Goal: Information Seeking & Learning: Compare options

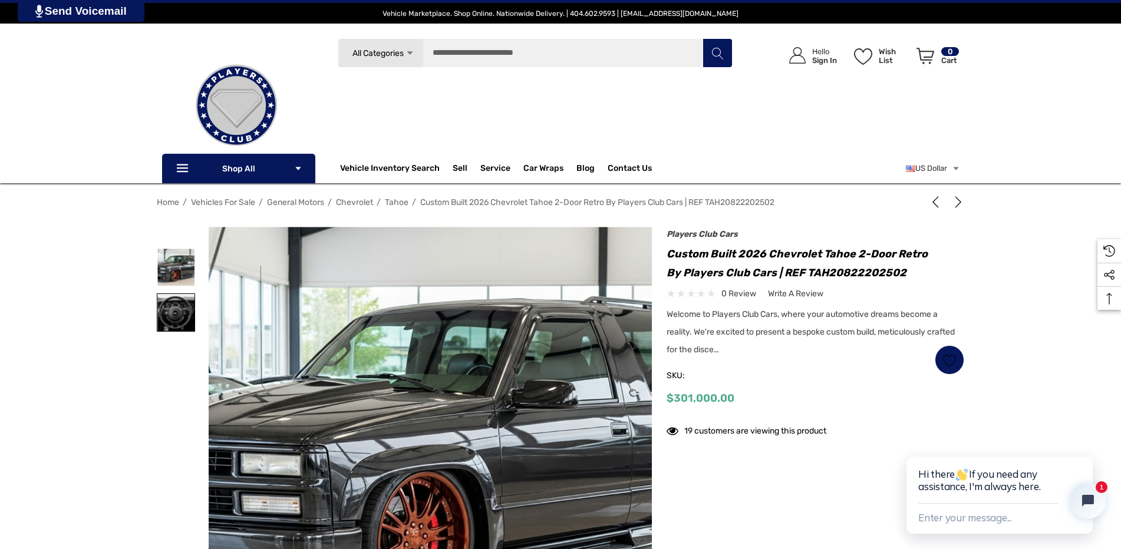
click at [177, 309] on img at bounding box center [175, 312] width 37 height 37
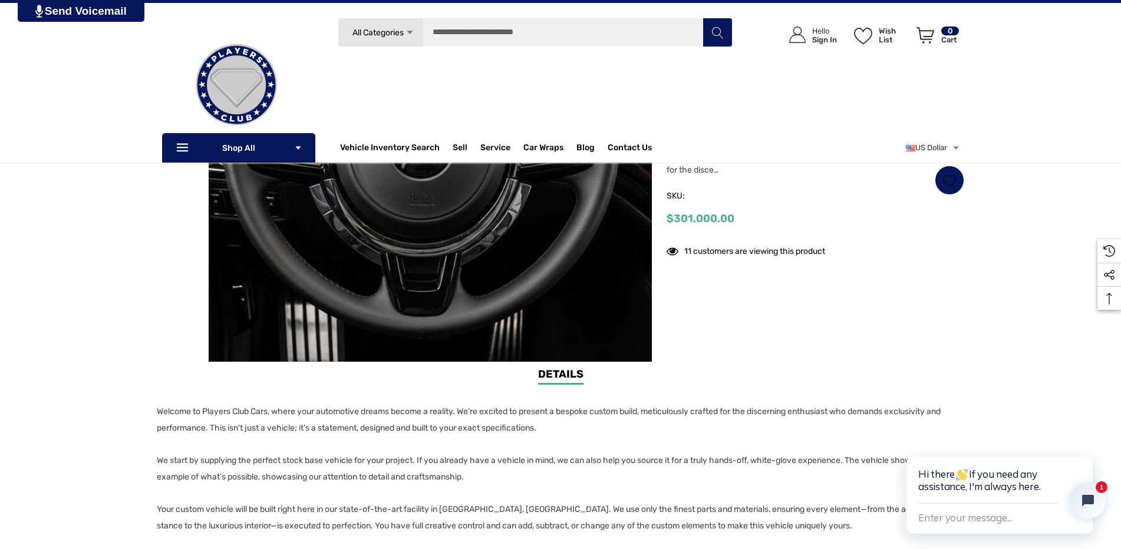
scroll to position [236, 0]
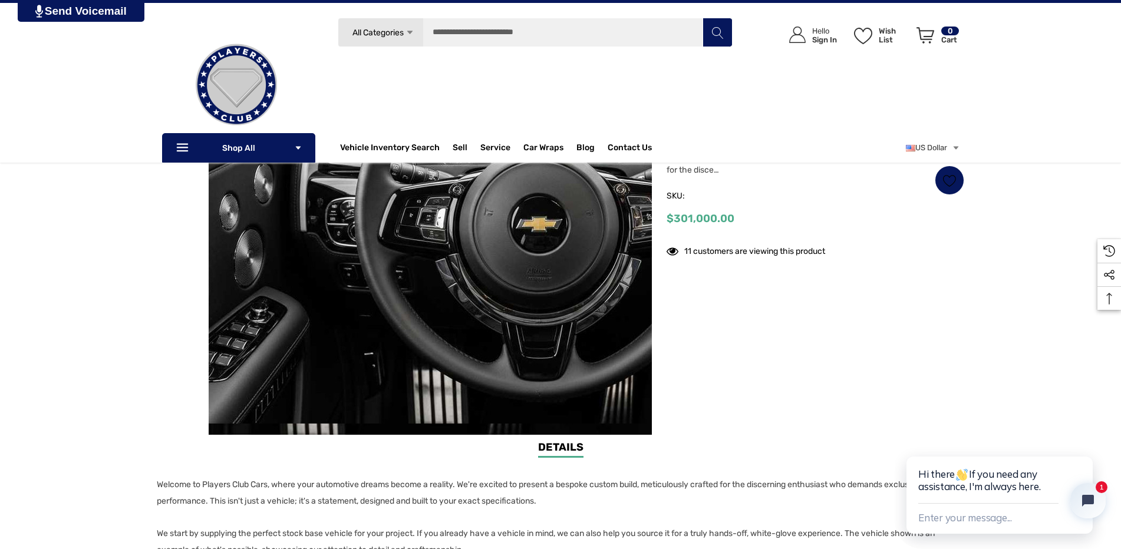
click at [262, 282] on img at bounding box center [547, 217] width 754 height 411
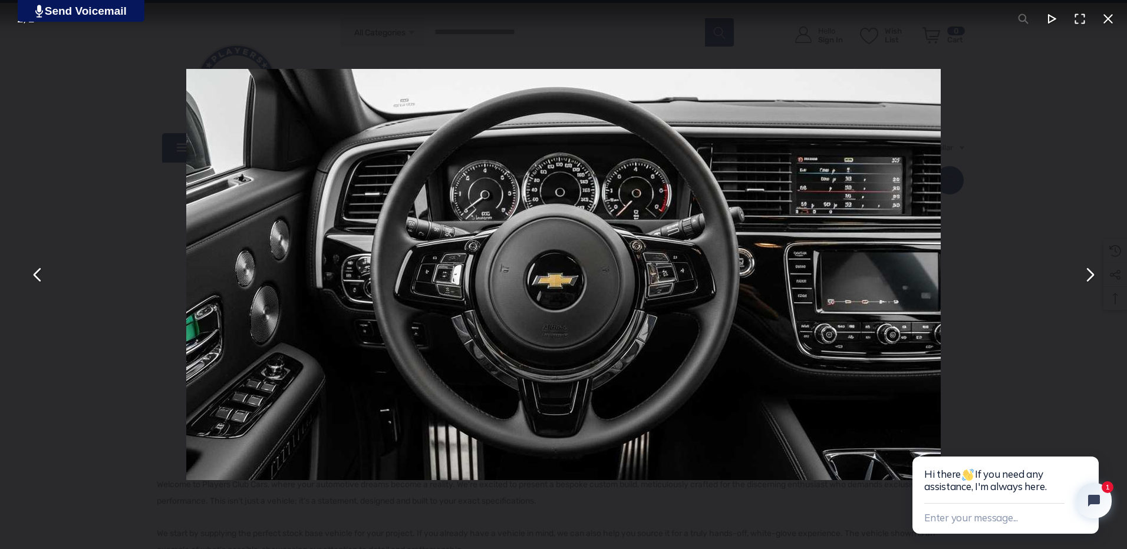
click at [1091, 283] on button "You can close this modal content with the ESC key" at bounding box center [1089, 274] width 28 height 28
click at [1110, 19] on button "You can close this modal content with the ESC key" at bounding box center [1108, 19] width 28 height 28
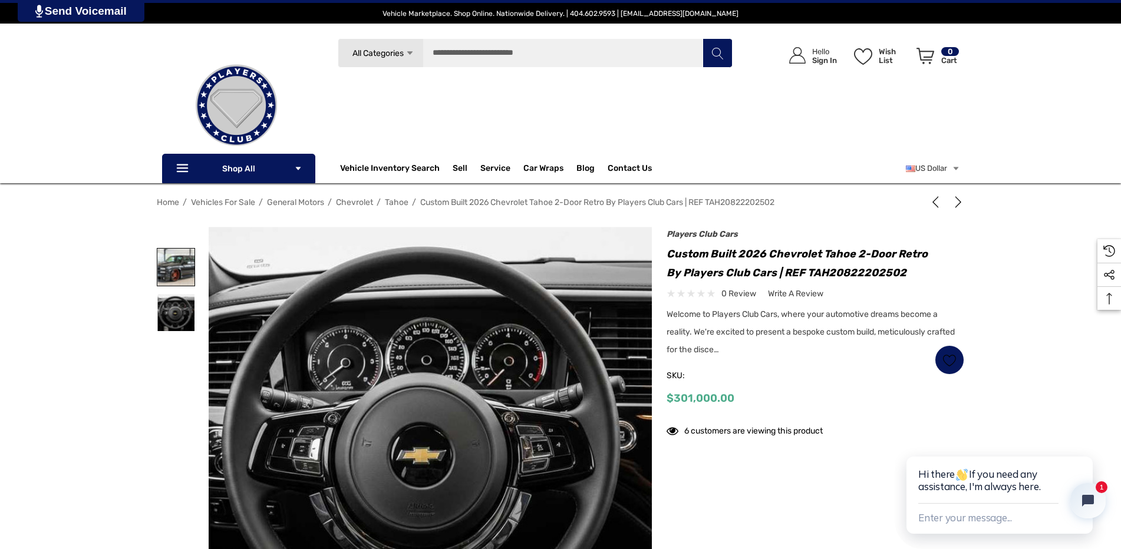
click at [178, 269] on img at bounding box center [175, 267] width 37 height 37
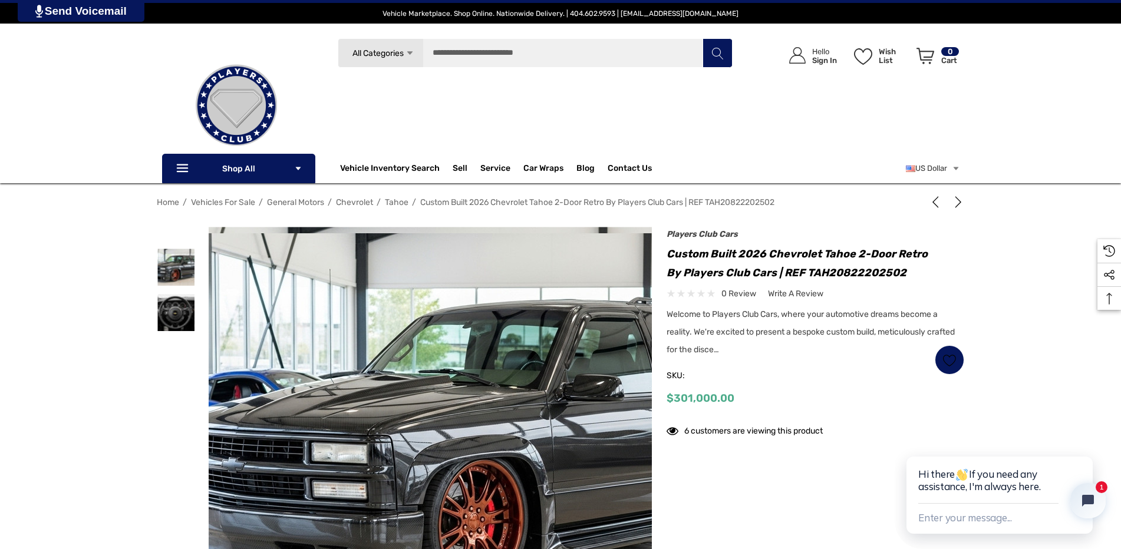
click at [348, 319] on img at bounding box center [487, 438] width 754 height 411
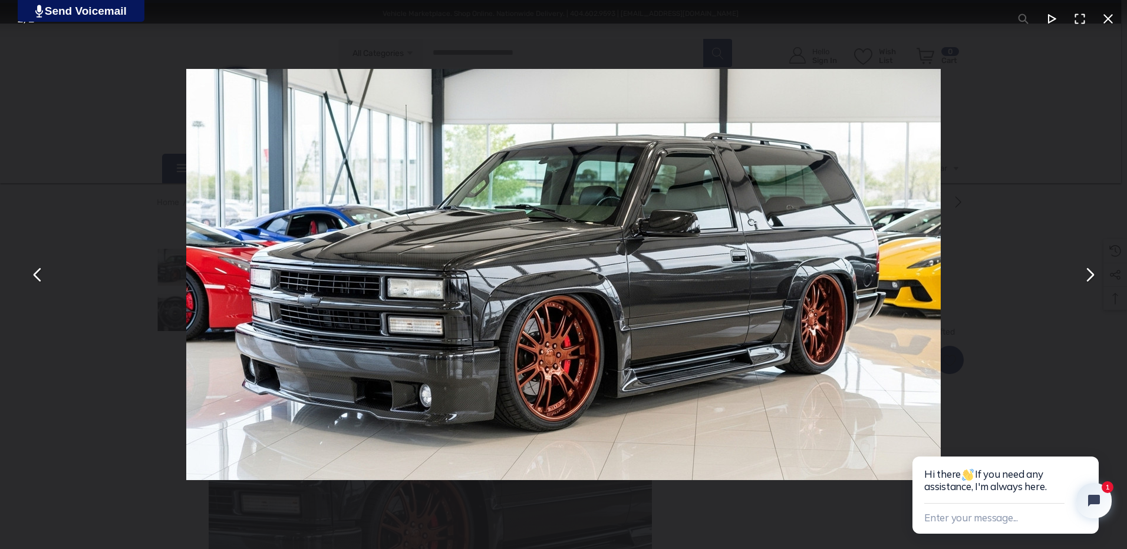
click at [477, 293] on img "You can close this modal content with the ESC key" at bounding box center [563, 274] width 754 height 411
click at [479, 292] on img "You can close this modal content with the ESC key" at bounding box center [563, 274] width 754 height 411
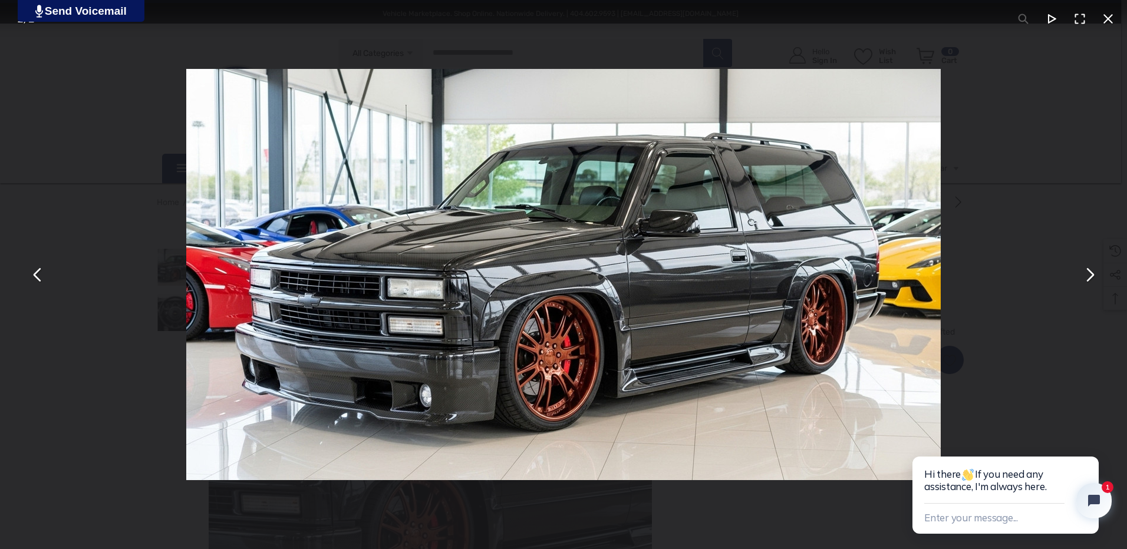
click at [1098, 276] on button "You can close this modal content with the ESC key" at bounding box center [1089, 274] width 28 height 28
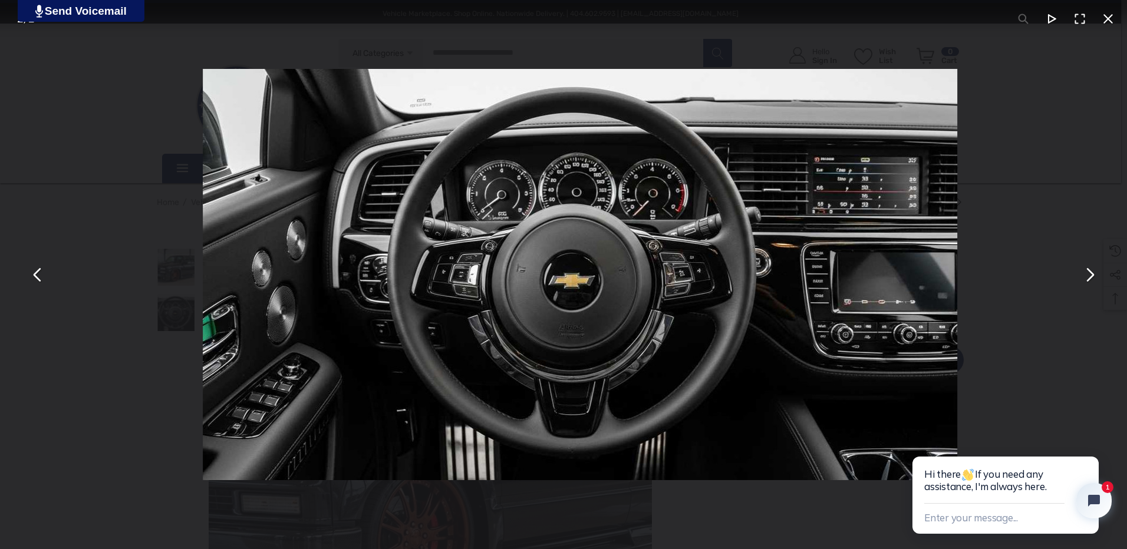
click at [1098, 276] on button "You can close this modal content with the ESC key" at bounding box center [1089, 274] width 28 height 28
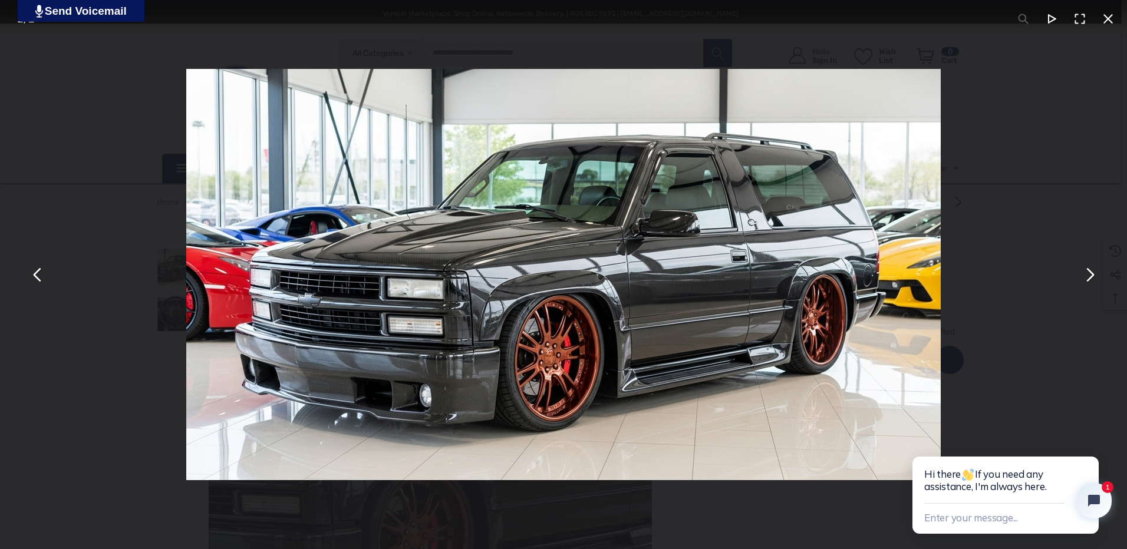
click at [1114, 18] on button "You can close this modal content with the ESC key" at bounding box center [1108, 19] width 28 height 28
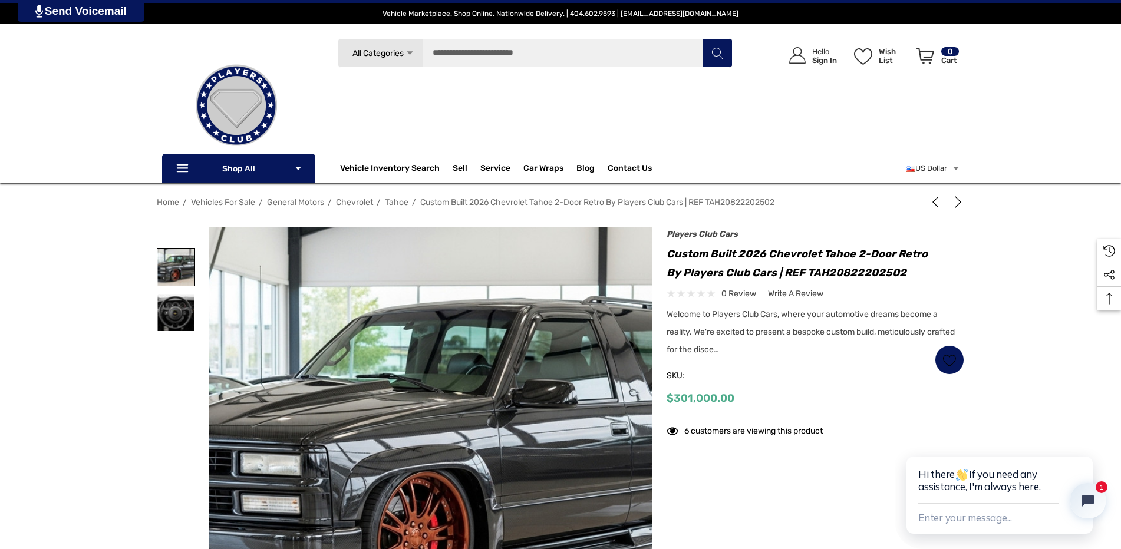
click at [184, 263] on img at bounding box center [175, 267] width 37 height 37
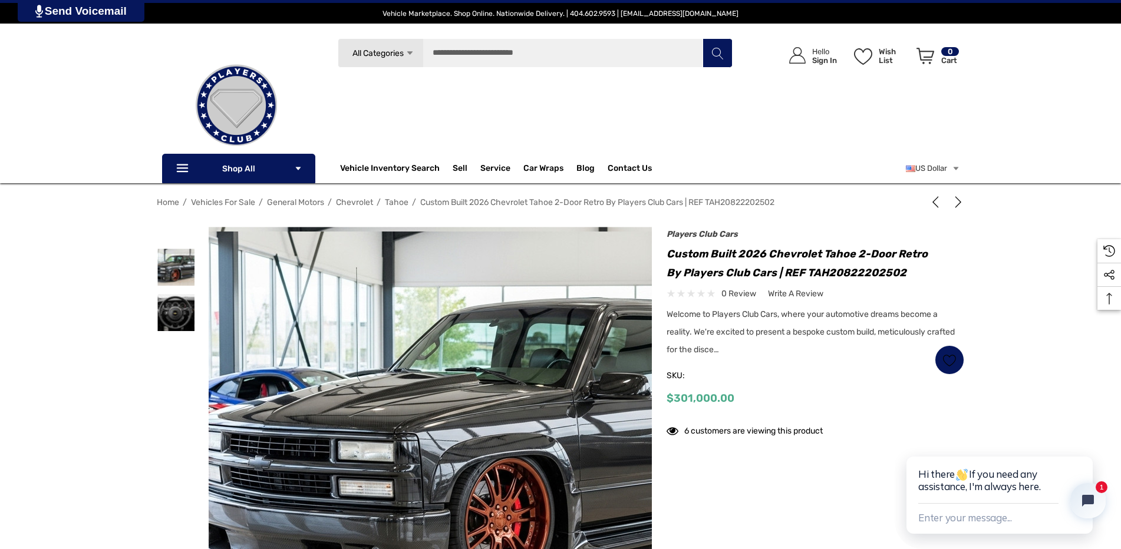
click at [310, 290] on img at bounding box center [514, 437] width 754 height 411
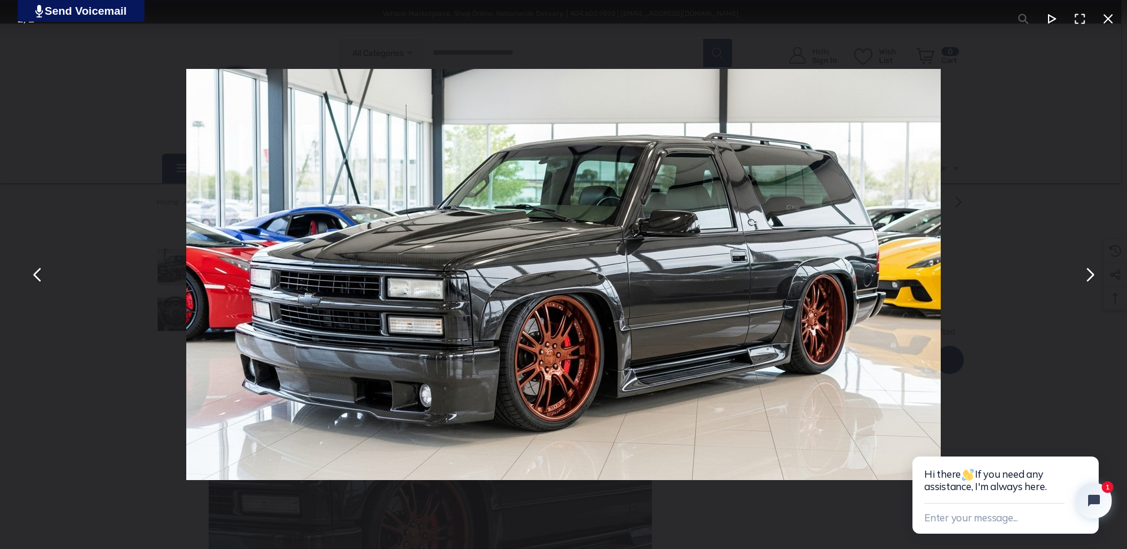
click at [1057, 14] on button "You can close this modal content with the ESC key" at bounding box center [1051, 19] width 28 height 28
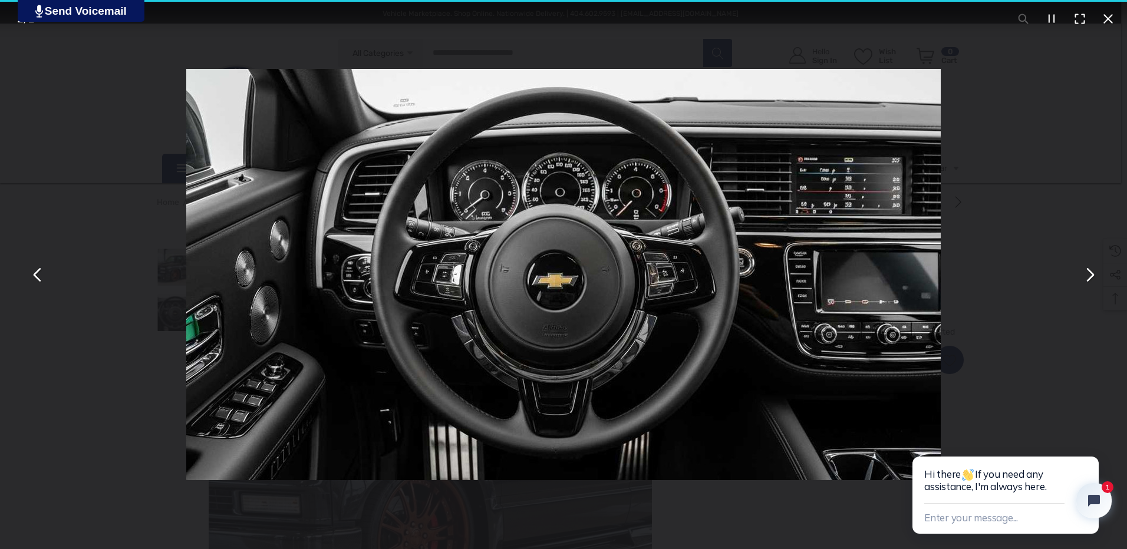
drag, startPoint x: 681, startPoint y: 235, endPoint x: 1053, endPoint y: 18, distance: 430.0
click at [1053, 18] on button "You can close this modal content with the ESC key" at bounding box center [1051, 19] width 28 height 28
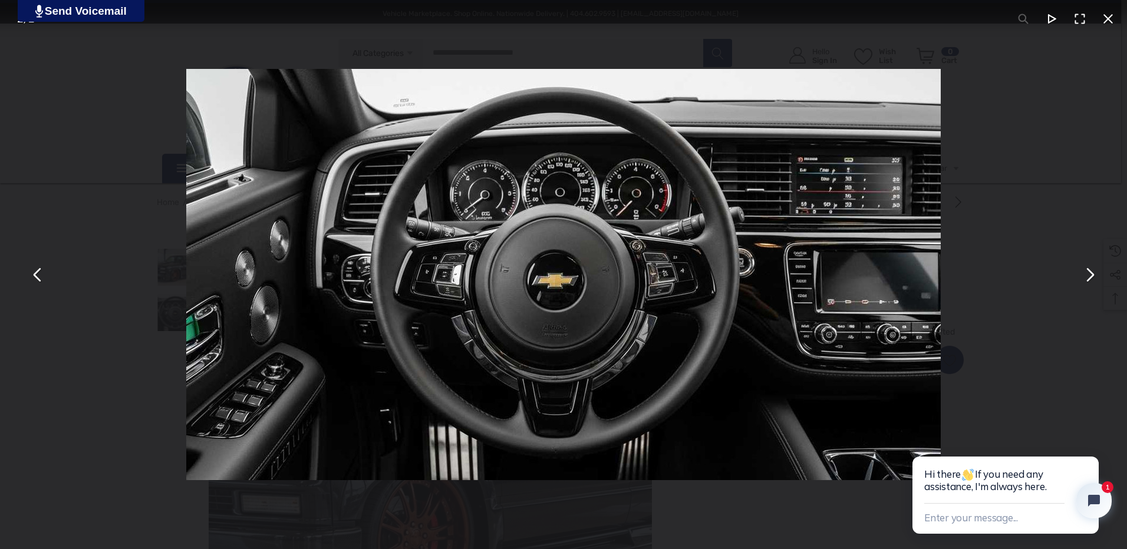
click at [1091, 275] on button "You can close this modal content with the ESC key" at bounding box center [1089, 274] width 28 height 28
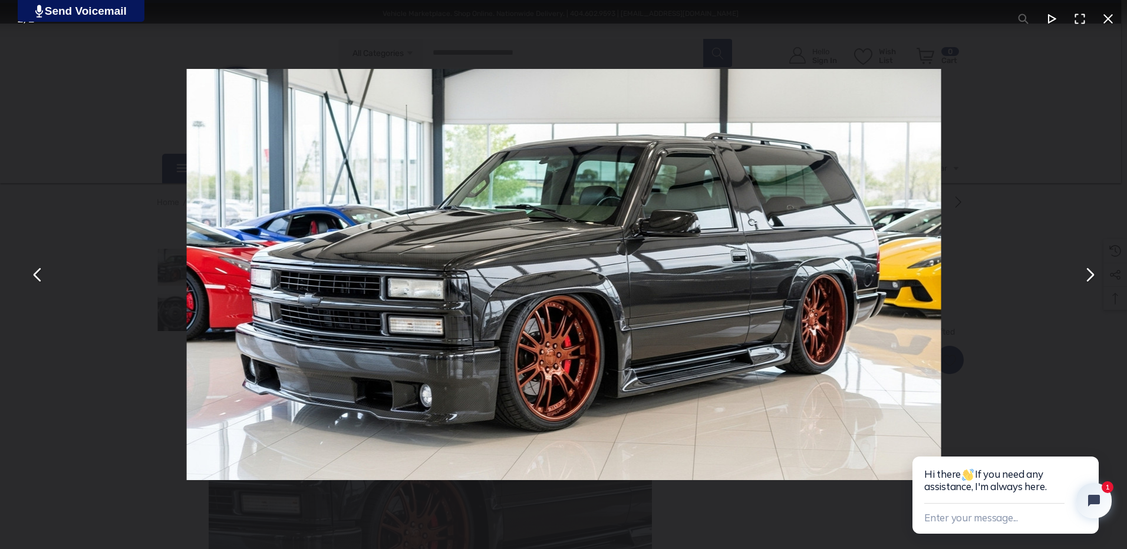
click at [1078, 18] on button "You can close this modal content with the ESC key" at bounding box center [1079, 19] width 28 height 28
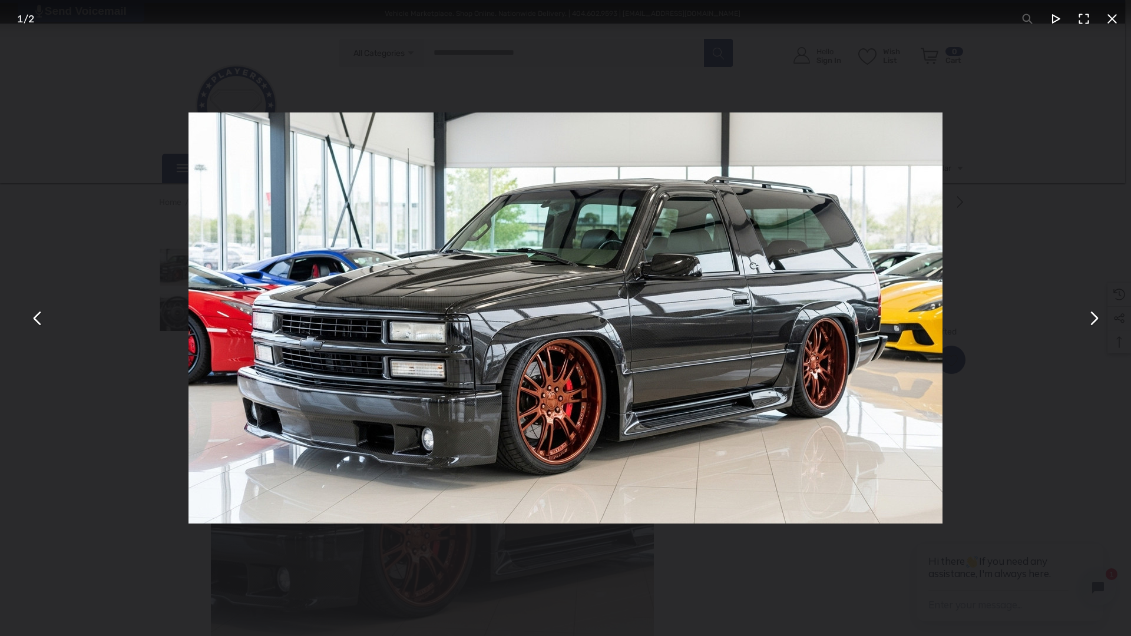
click at [1113, 22] on button "You can close this modal content with the ESC key" at bounding box center [1112, 19] width 28 height 28
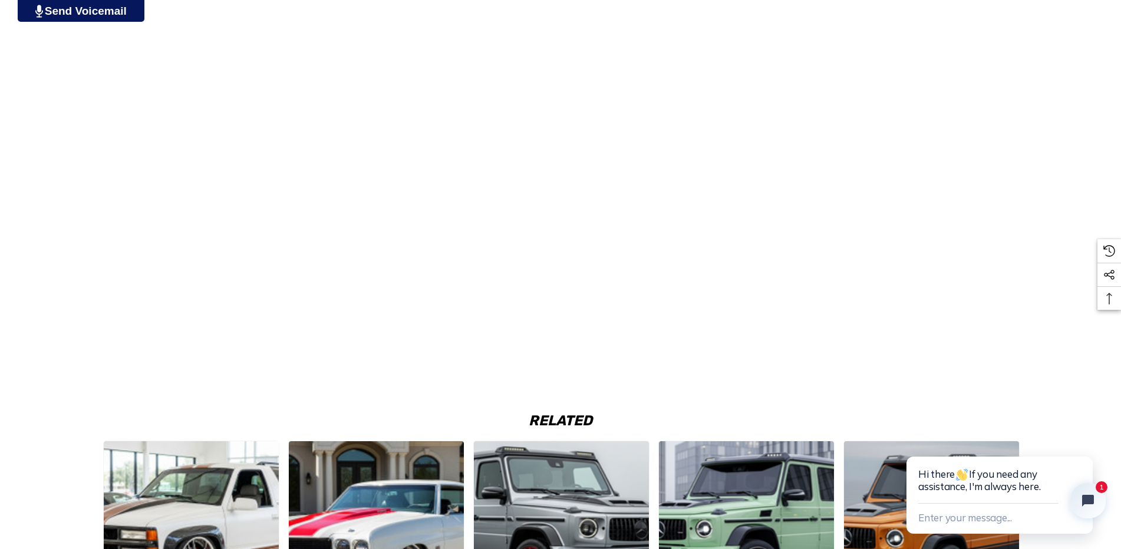
scroll to position [2004, 0]
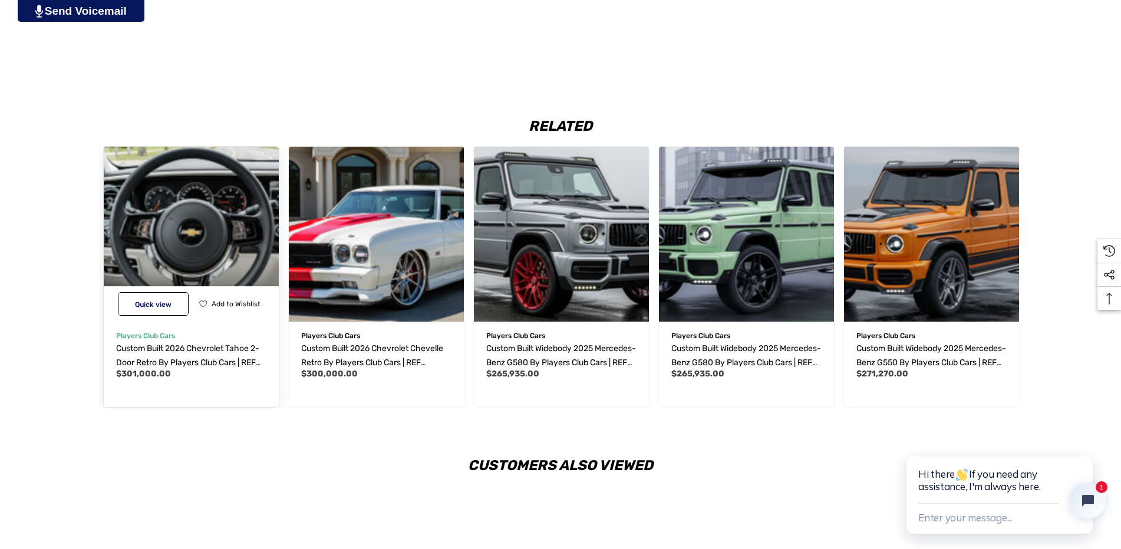
click at [212, 240] on img "Custom Built 2026 Chevrolet Tahoe 2-Door Retro by Players Club Cars | REF TAH20…" at bounding box center [191, 234] width 193 height 193
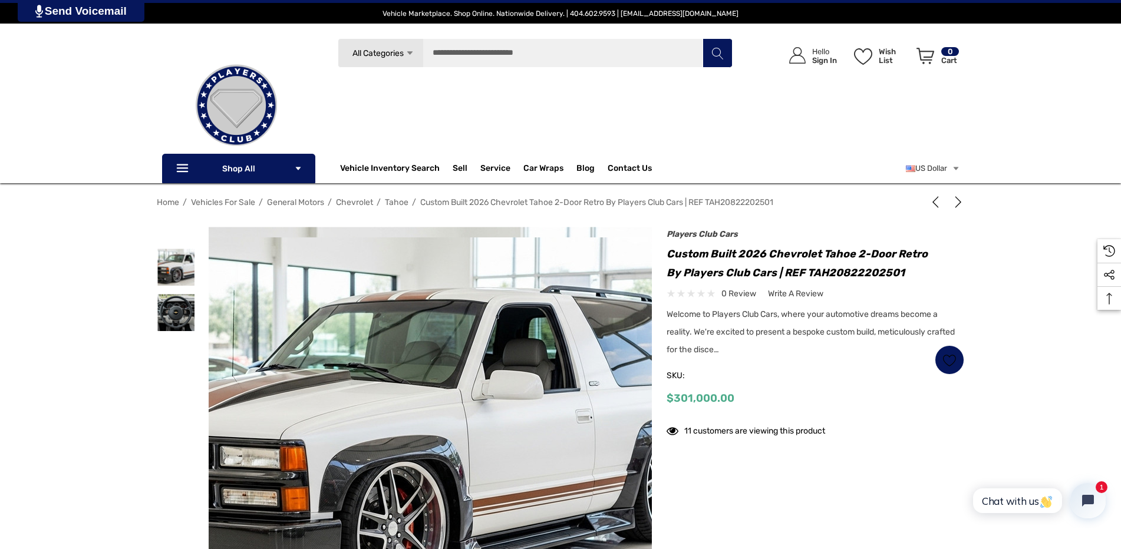
click at [493, 376] on img at bounding box center [386, 442] width 754 height 411
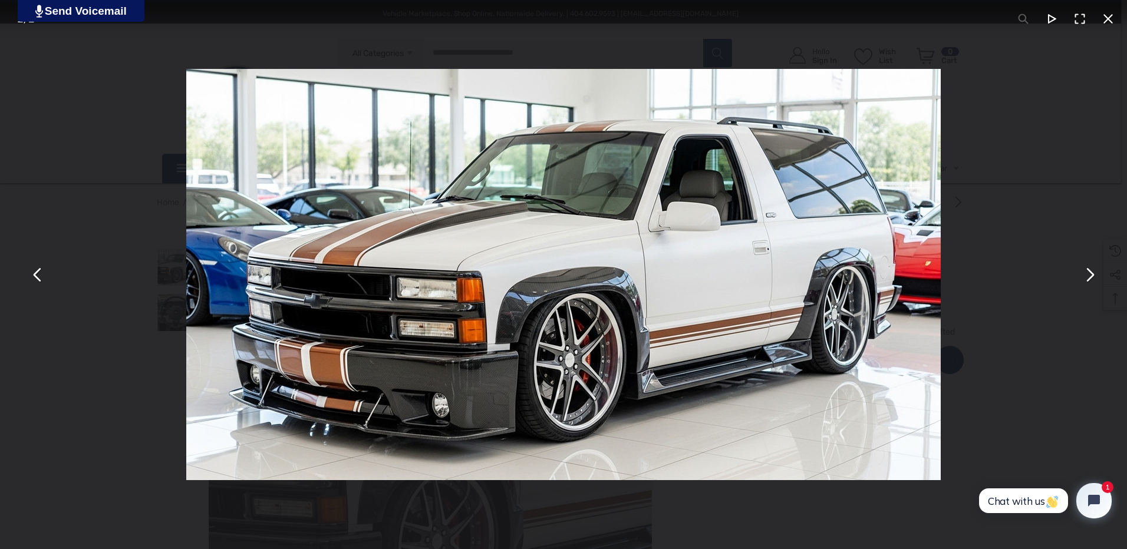
click at [1088, 278] on button "You can close this modal content with the ESC key" at bounding box center [1089, 274] width 28 height 28
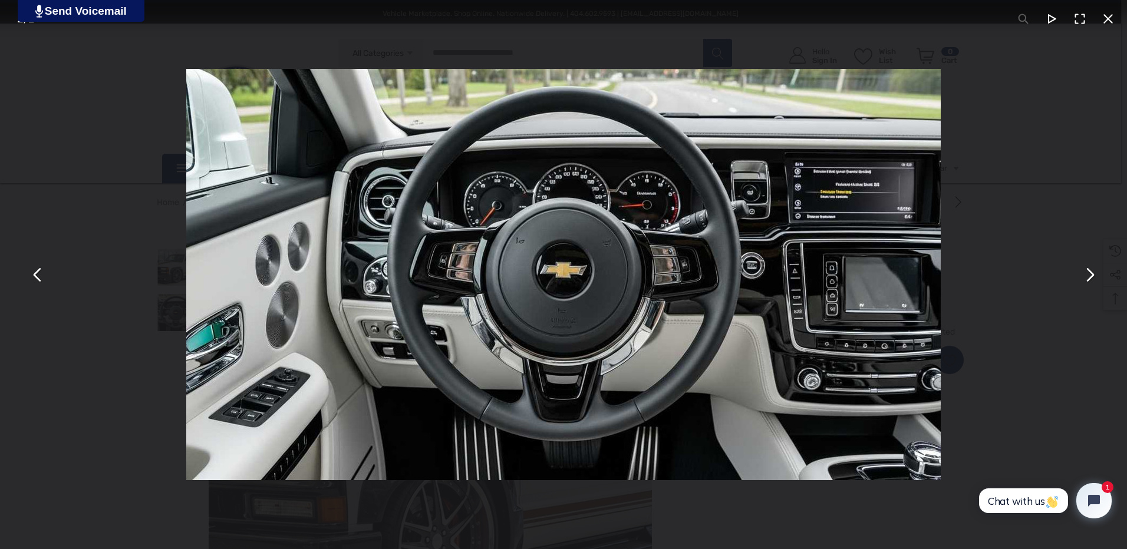
click at [1106, 15] on button "You can close this modal content with the ESC key" at bounding box center [1108, 19] width 28 height 28
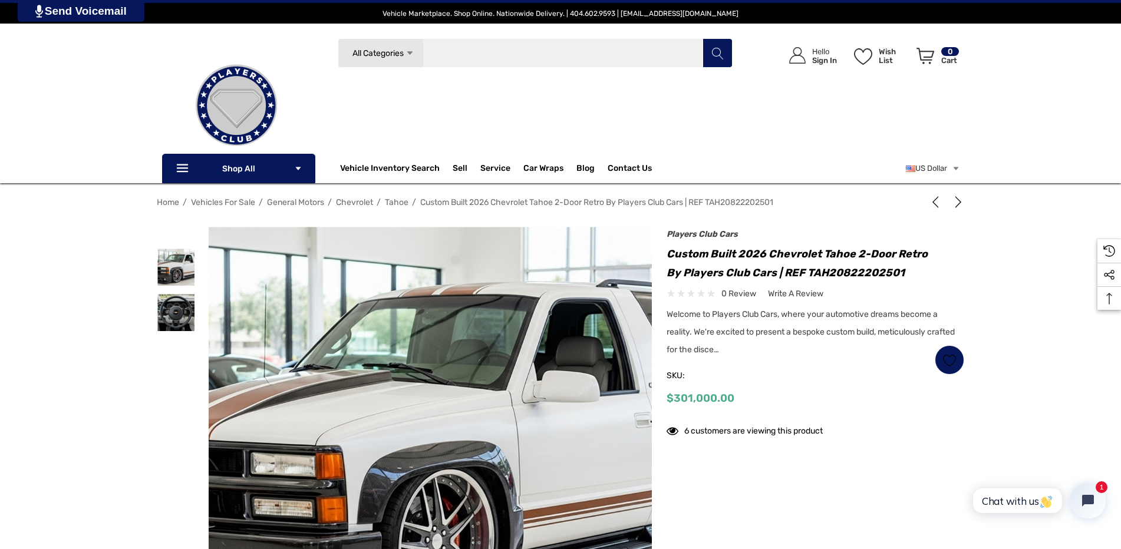
click at [497, 55] on input "Search" at bounding box center [535, 52] width 395 height 29
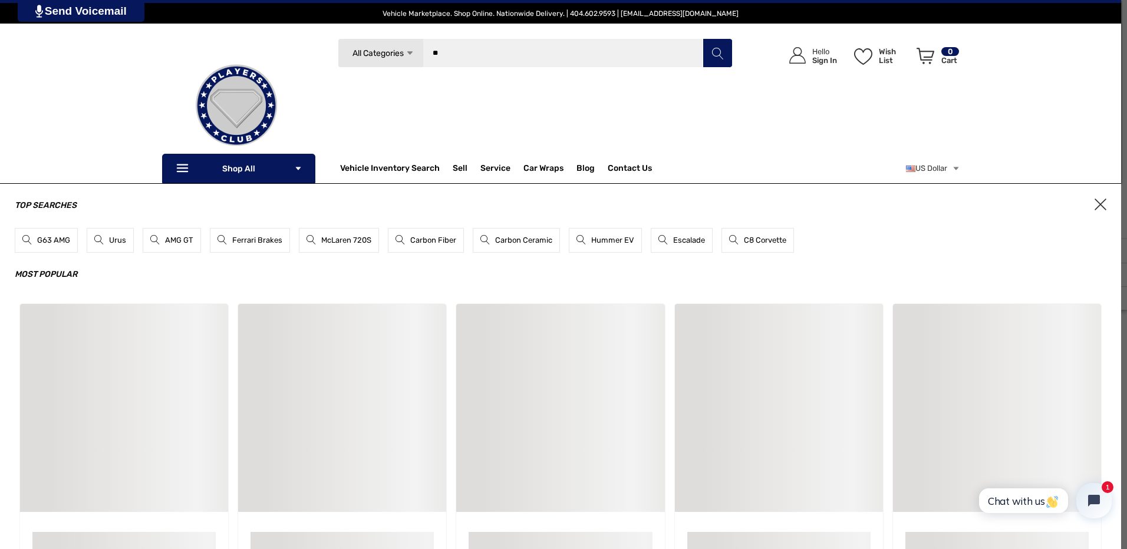
type input "*"
type input "**********"
click at [702, 38] on button "Search" at bounding box center [716, 52] width 29 height 29
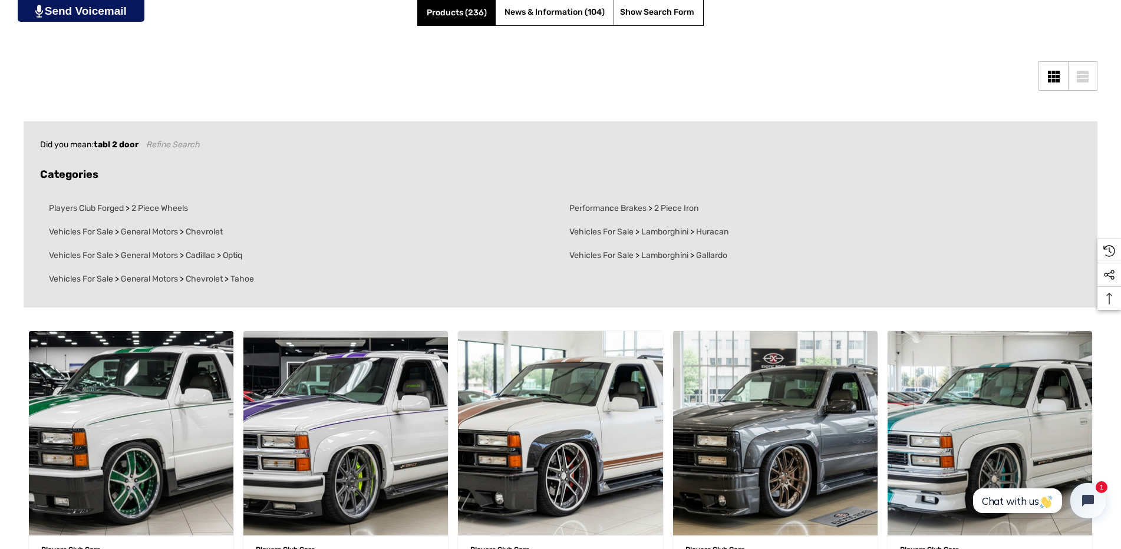
scroll to position [471, 0]
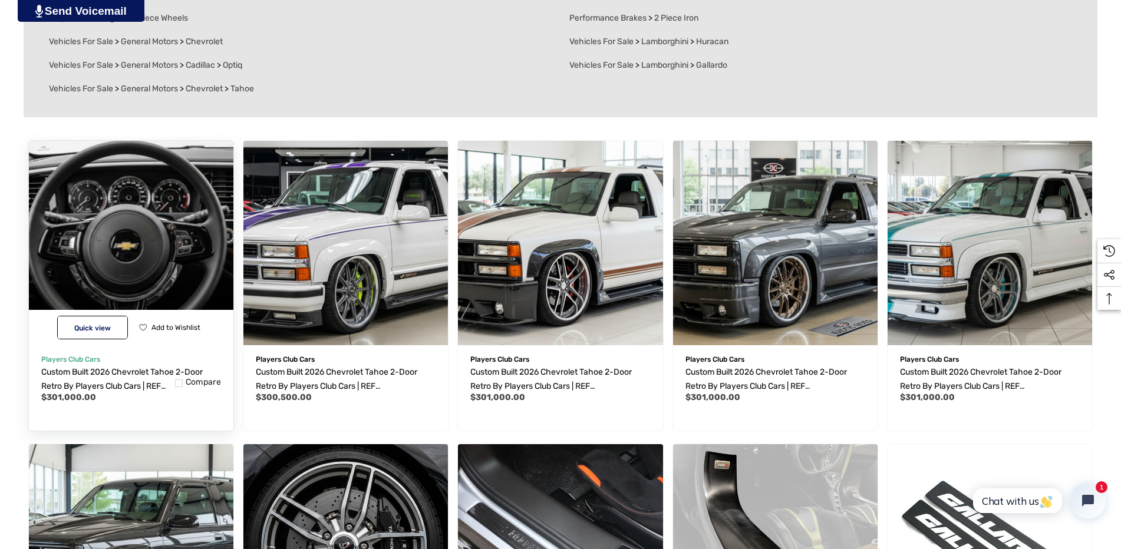
click at [179, 235] on img "Custom Built 2026 Chevrolet Tahoe 2-Door Retro by Players Club Cars | REF TAH20…" at bounding box center [130, 242] width 225 height 225
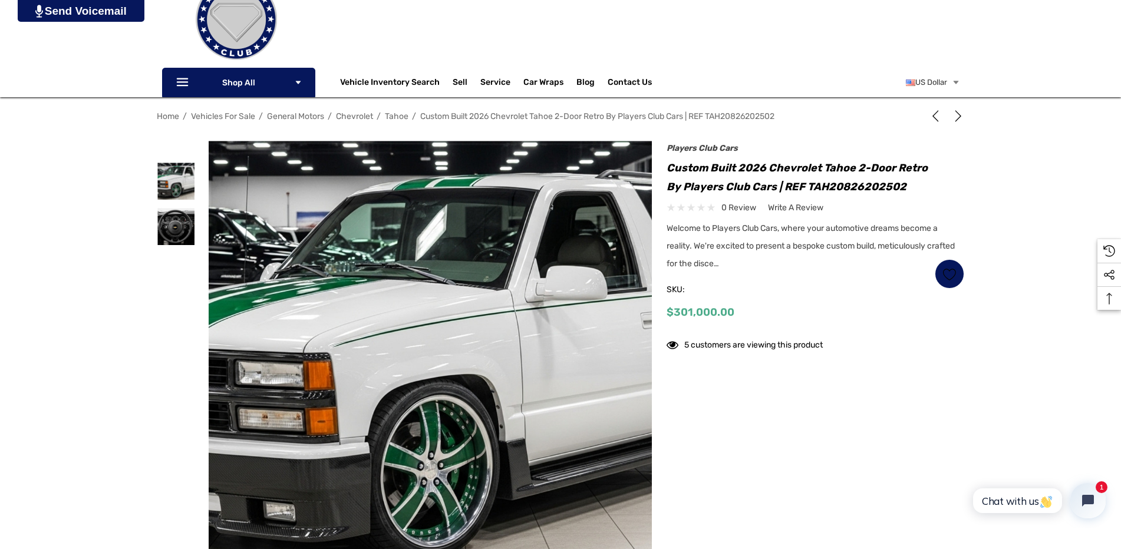
scroll to position [177, 0]
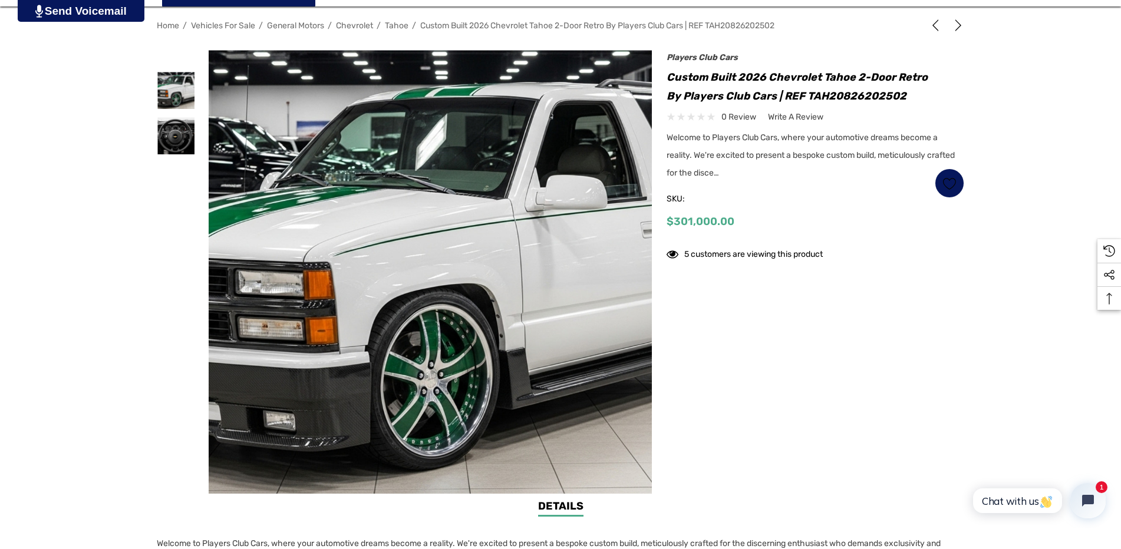
click at [411, 278] on img at bounding box center [444, 272] width 754 height 411
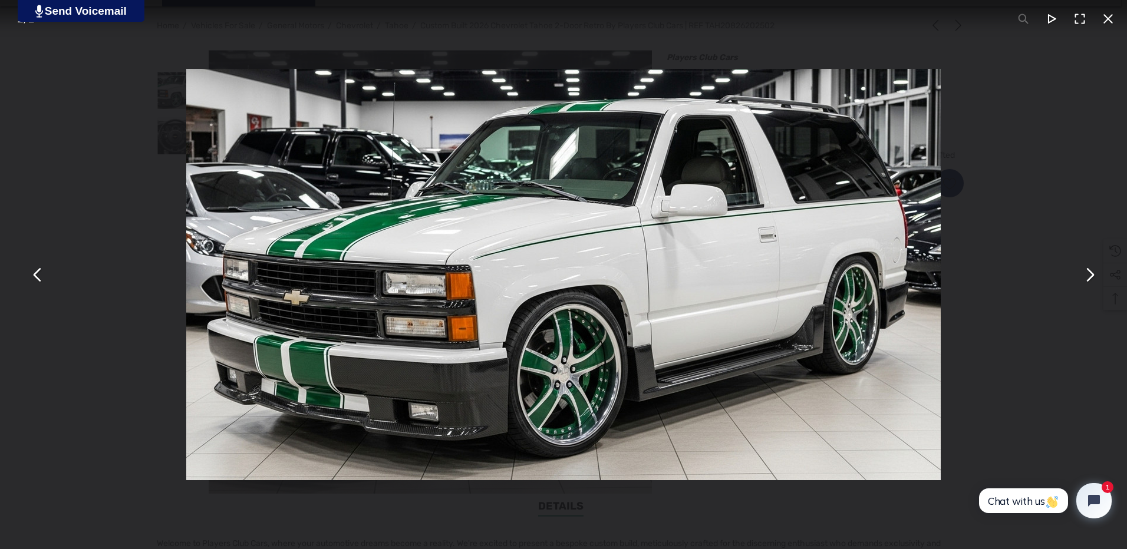
click at [1092, 275] on button "You can close this modal content with the ESC key" at bounding box center [1089, 274] width 28 height 28
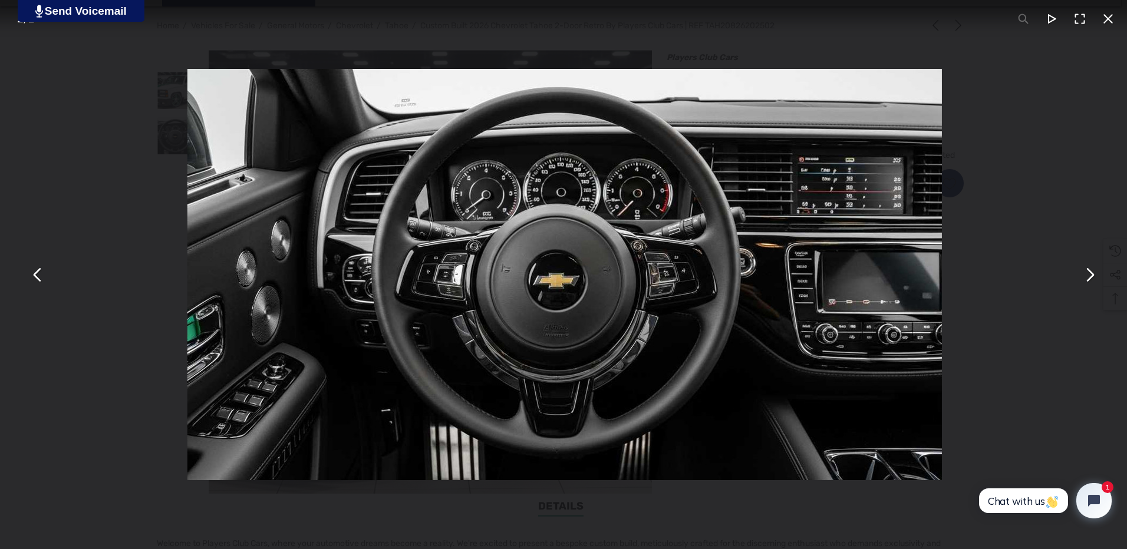
click at [1092, 275] on button "You can close this modal content with the ESC key" at bounding box center [1089, 274] width 28 height 28
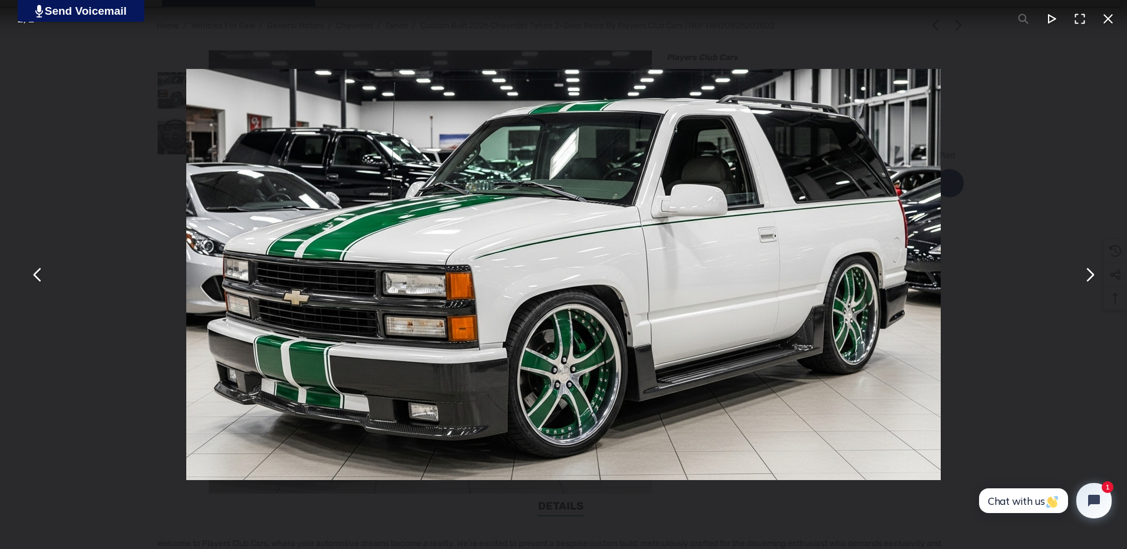
click at [1108, 15] on button "You can close this modal content with the ESC key" at bounding box center [1108, 19] width 28 height 28
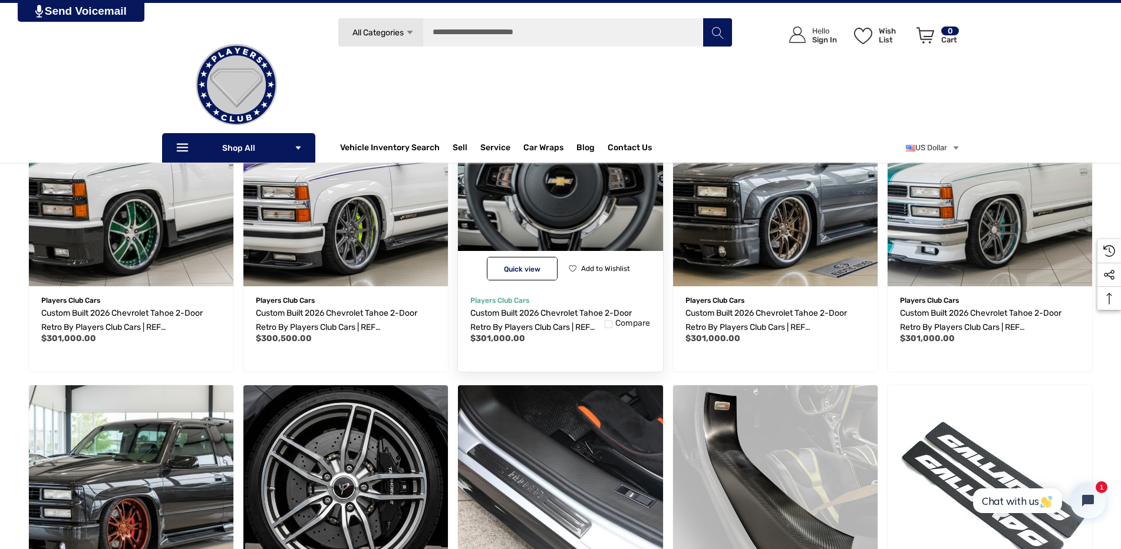
scroll to position [354, 0]
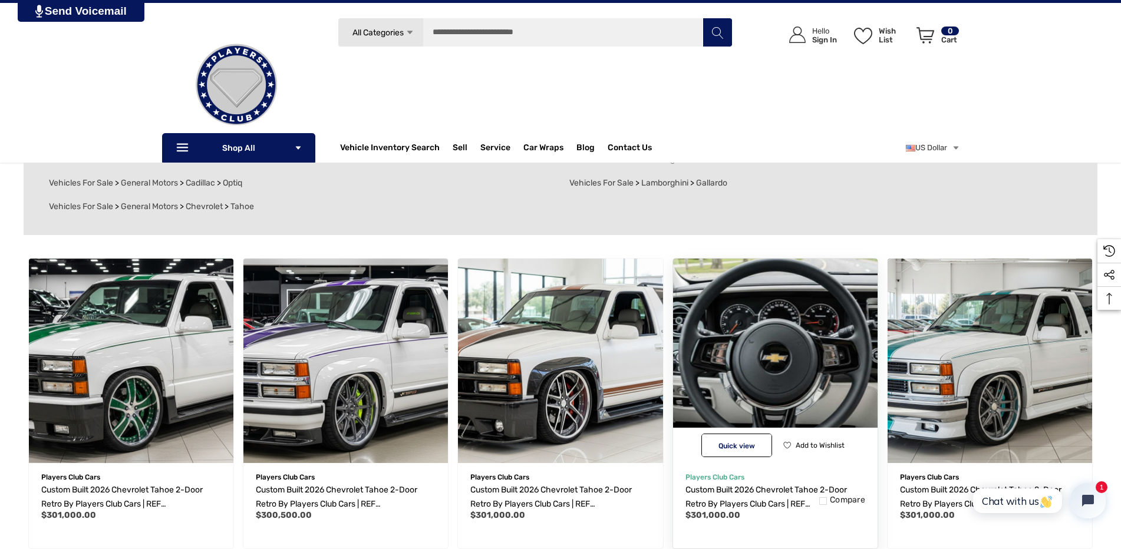
click at [759, 332] on img "Custom Built 2026 Chevrolet Tahoe 2-Door Retro by Players Club Cars | REF TAH20…" at bounding box center [774, 360] width 225 height 225
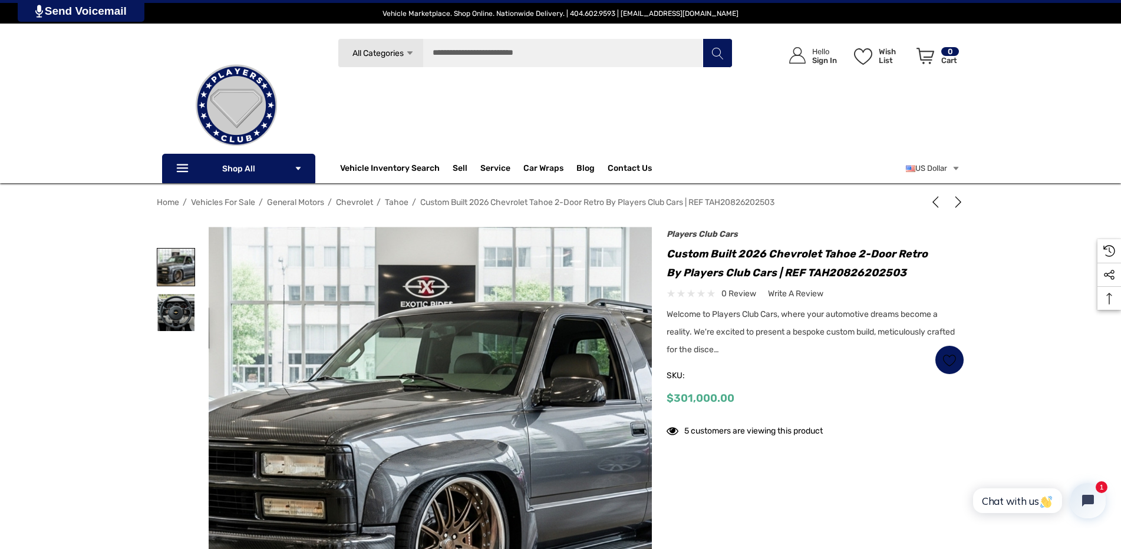
click at [173, 272] on img at bounding box center [175, 267] width 37 height 37
click at [184, 312] on img at bounding box center [175, 312] width 37 height 37
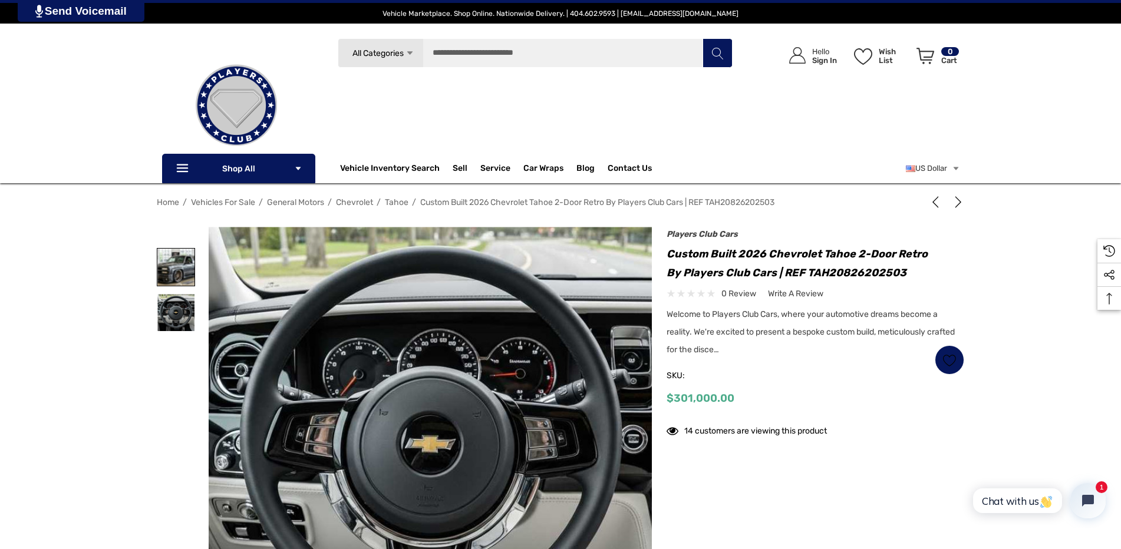
click at [180, 276] on img at bounding box center [175, 267] width 37 height 37
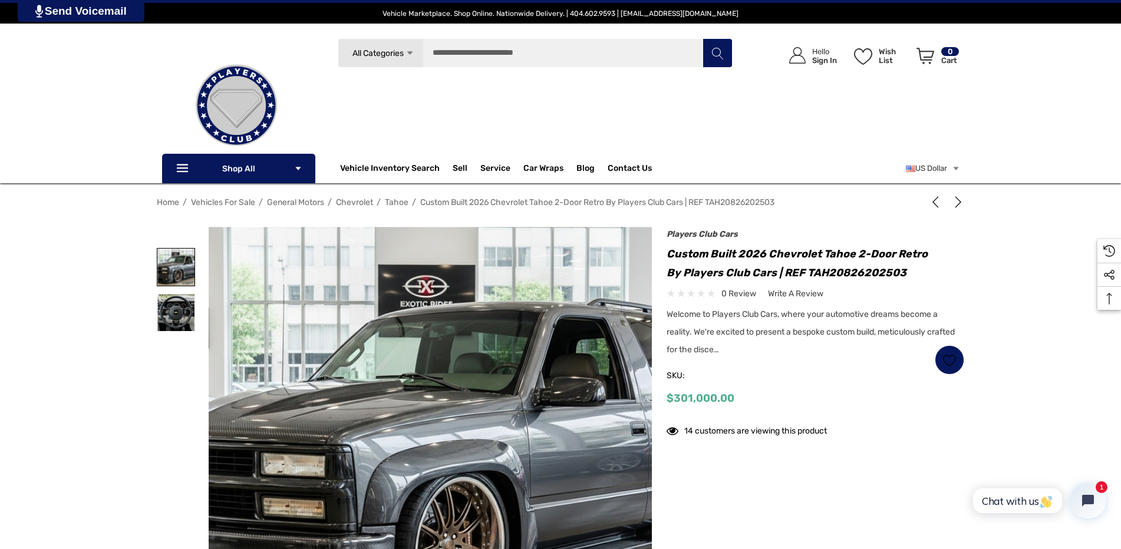
click at [180, 276] on img at bounding box center [175, 267] width 37 height 37
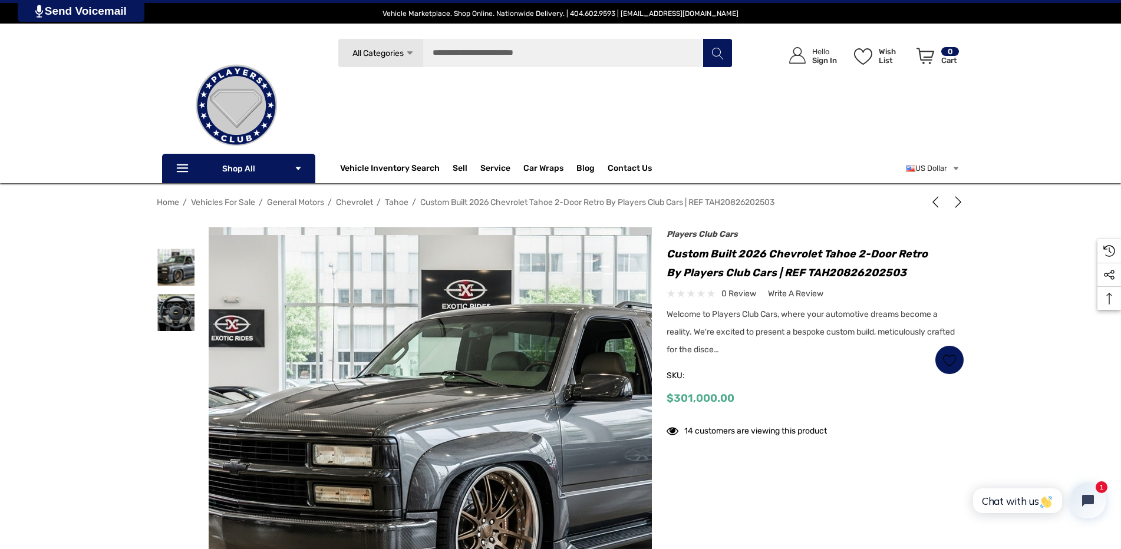
click at [374, 336] on img at bounding box center [470, 440] width 754 height 411
